Goal: Obtain resource: Download file/media

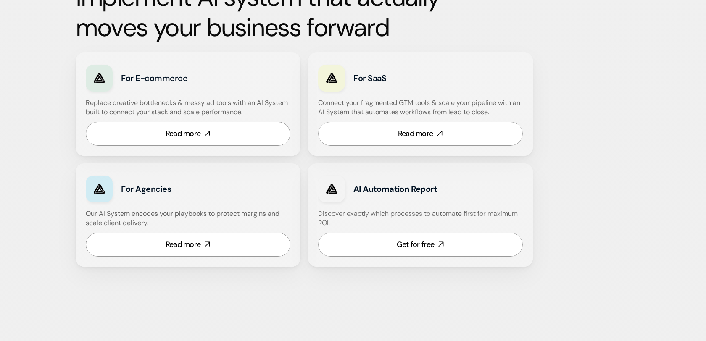
scroll to position [492, 0]
click at [409, 243] on div "Get for free" at bounding box center [415, 244] width 37 height 11
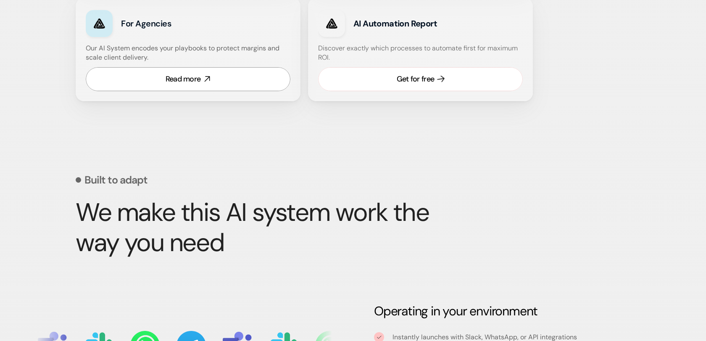
scroll to position [658, 0]
click at [429, 79] on div "Get for free" at bounding box center [415, 78] width 37 height 11
